Goal: Complete application form

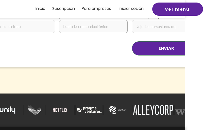
scroll to position [1138, 63]
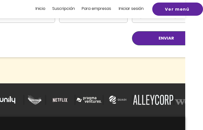
select select "Presentación de diapositivas"
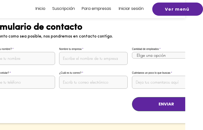
scroll to position [1069, 63]
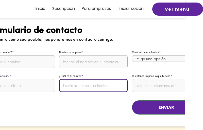
click at [93, 79] on input "¿Cuál es tu correo?" at bounding box center [93, 85] width 68 height 13
type input "[PERSON_NAME][EMAIL_ADDRESS][PERSON_NAME][DOMAIN_NAME]"
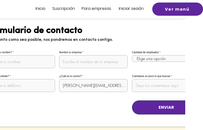
scroll to position [1069, 50]
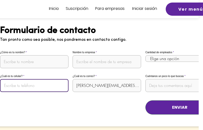
click at [34, 79] on input "¿Cuál es tu celular?" at bounding box center [34, 85] width 68 height 13
type input "919931541"
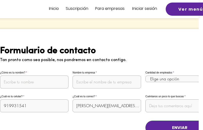
scroll to position [1044, 50]
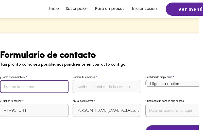
click at [34, 80] on input "¿Cómo es tu nombre?" at bounding box center [34, 86] width 68 height 13
type input "[PERSON_NAME]"
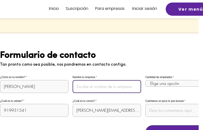
click at [107, 80] on input "Nombre tu empresa" at bounding box center [106, 86] width 68 height 13
type input "Agencia Prensa y Seo"
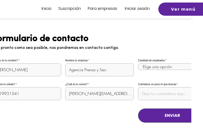
scroll to position [1069, 61]
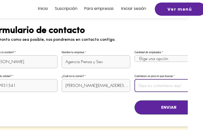
click at [169, 79] on input "Cuéntanos un poco lo que buscas" at bounding box center [168, 85] width 68 height 13
click at [134, 100] on button "ENVIAR" at bounding box center [168, 107] width 68 height 14
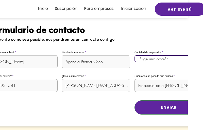
click at [134, 55] on select "Elige una opción" at bounding box center [168, 58] width 68 height 7
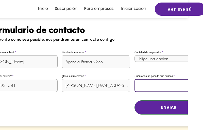
scroll to position [0, 436]
click at [134, 100] on button "ENVIAR" at bounding box center [168, 107] width 68 height 14
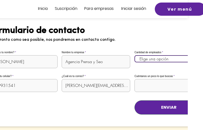
scroll to position [0, 0]
click at [134, 55] on select "Elige una opción" at bounding box center [168, 58] width 68 height 7
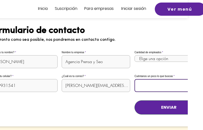
scroll to position [0, 628]
click at [134, 100] on button "ENVIAR" at bounding box center [168, 107] width 68 height 14
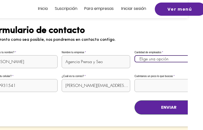
scroll to position [0, 0]
click at [134, 55] on select "Elige una opción" at bounding box center [168, 58] width 68 height 7
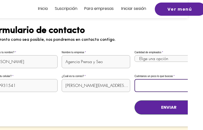
scroll to position [0, 734]
click at [134, 100] on button "ENVIAR" at bounding box center [168, 107] width 68 height 14
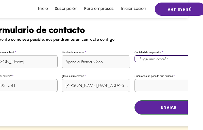
scroll to position [0, 0]
click at [134, 55] on select "Elige una opción" at bounding box center [168, 58] width 68 height 7
type input "Propuesta para [PERSON_NAME].Hola, es un placer saludarte.Te escribo porque ser…"
